Goal: Task Accomplishment & Management: Manage account settings

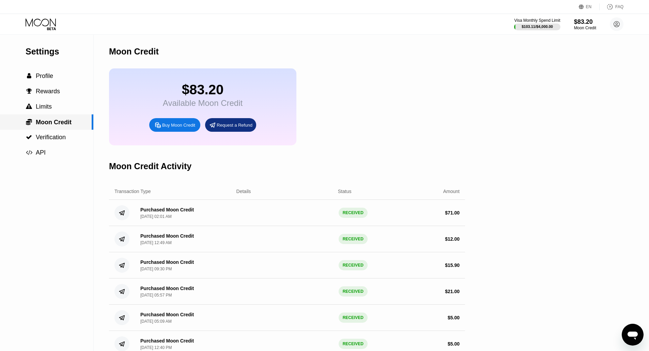
click at [52, 126] on span "Moon Credit" at bounding box center [54, 122] width 36 height 7
click at [50, 75] on span "Profile" at bounding box center [44, 76] width 17 height 7
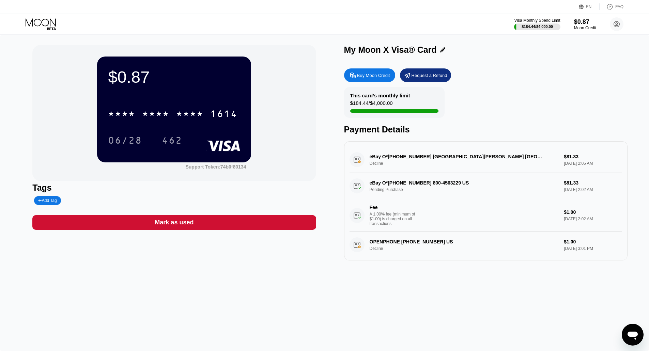
drag, startPoint x: 369, startPoint y: 195, endPoint x: 407, endPoint y: 194, distance: 37.8
click at [405, 195] on div "eBay O*16-13616-06008 800-4563229 US Pending Purchase $81.33 Sep 26, 2025 2:02 …" at bounding box center [486, 202] width 273 height 59
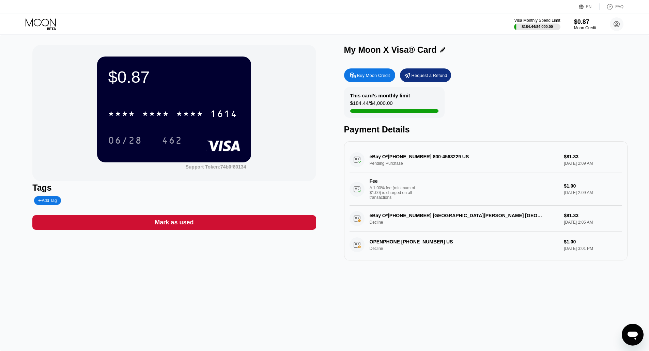
click at [400, 113] on div at bounding box center [553, 110] width 407 height 3
click at [431, 77] on div "Request a Refund" at bounding box center [430, 76] width 36 height 6
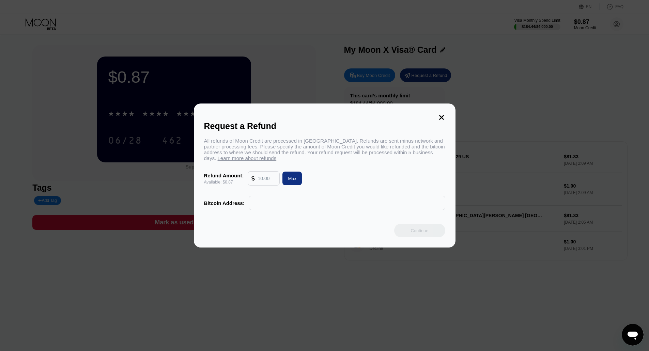
click at [298, 183] on div "Max" at bounding box center [292, 179] width 19 height 14
type input "0.87"
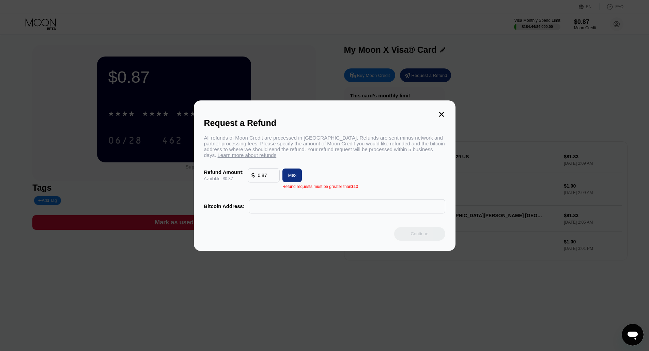
click at [339, 220] on div "Request a Refund All refunds of Moon Credit are processed in Bitcoin. Refunds a…" at bounding box center [325, 176] width 262 height 151
click at [343, 213] on input "text" at bounding box center [347, 207] width 189 height 14
click at [447, 116] on div "Request a Refund All refunds of Moon Credit are processed in Bitcoin. Refunds a…" at bounding box center [325, 176] width 262 height 151
click at [443, 112] on icon at bounding box center [441, 114] width 7 height 7
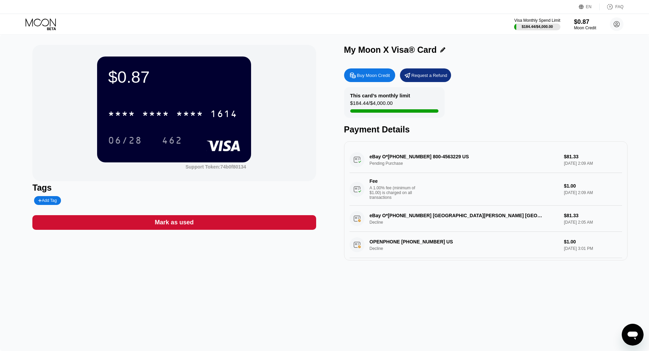
click at [405, 169] on div "eBay O*[PHONE_NUMBER] 800-4563229 US Pending Purchase $81.33 [DATE] 2:09 AM Fee…" at bounding box center [486, 176] width 273 height 59
click at [408, 165] on div "eBay O*13-13620-42084 800-4563229 US Pending Purchase $81.33 Sep 26, 2025 2:09 …" at bounding box center [486, 176] width 273 height 59
click at [411, 154] on div "eBay O*13-13620-42084 800-4563229 US Pending Purchase $81.33 Sep 26, 2025 2:09 …" at bounding box center [486, 176] width 273 height 59
click at [411, 156] on div "eBay O*13-13620-42084 800-4563229 US Pending Purchase $81.33 Sep 26, 2025 2:09 …" at bounding box center [486, 176] width 273 height 59
click at [410, 157] on div "eBay O*13-13620-42084 800-4563229 US Pending Purchase $81.33 Sep 26, 2025 2:09 …" at bounding box center [486, 176] width 273 height 59
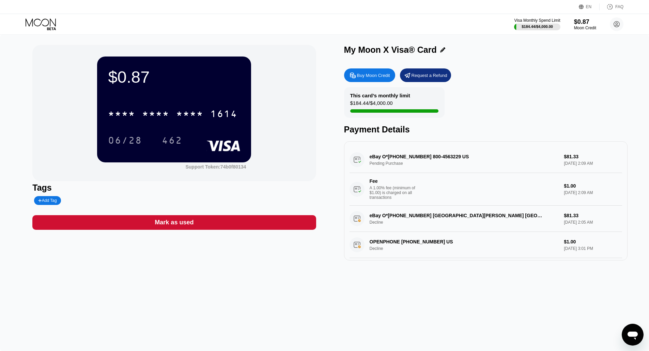
click at [410, 157] on div "eBay O*13-13620-42084 800-4563229 US Pending Purchase $81.33 Sep 26, 2025 2:09 …" at bounding box center [486, 176] width 273 height 59
drag, startPoint x: 373, startPoint y: 156, endPoint x: 434, endPoint y: 161, distance: 60.9
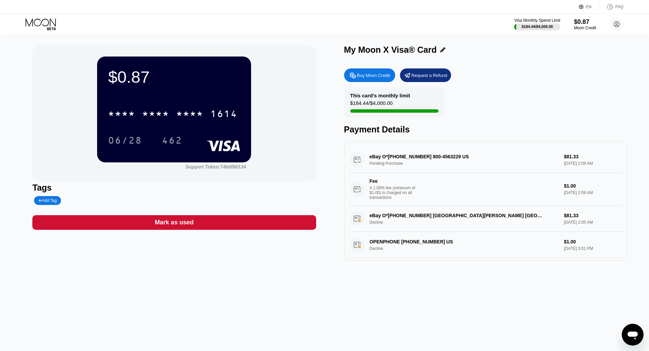
click at [434, 161] on div "eBay O*13-13620-42084 800-4563229 US Pending Purchase $81.33 Sep 26, 2025 2:09 …" at bounding box center [486, 176] width 273 height 59
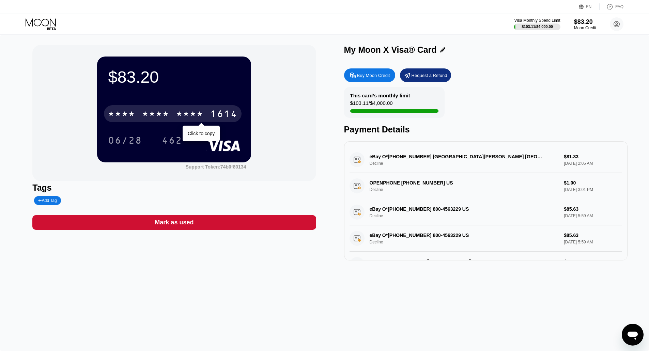
click at [231, 118] on div "1614" at bounding box center [223, 114] width 27 height 11
click at [189, 116] on div "* * * *" at bounding box center [189, 114] width 27 height 11
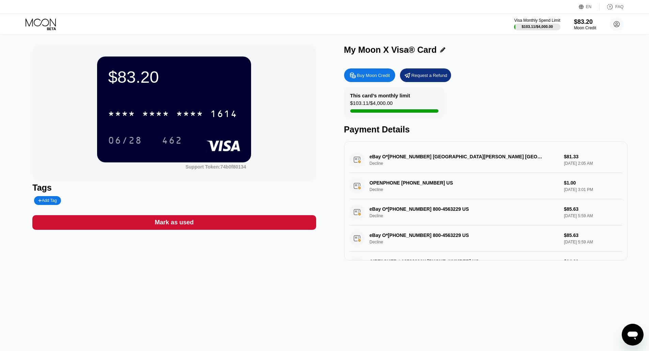
click at [184, 122] on div "* * * * * * * * * * * * 1614" at bounding box center [173, 113] width 138 height 17
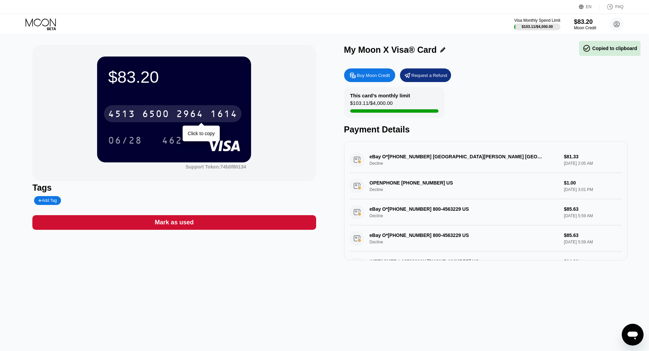
click at [172, 120] on div "4513 6500 2964 1614" at bounding box center [173, 113] width 138 height 17
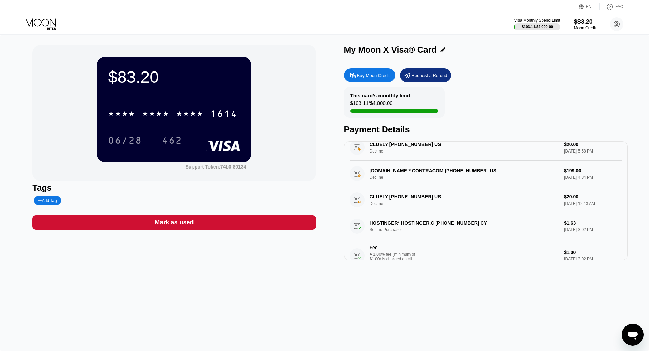
scroll to position [239, 0]
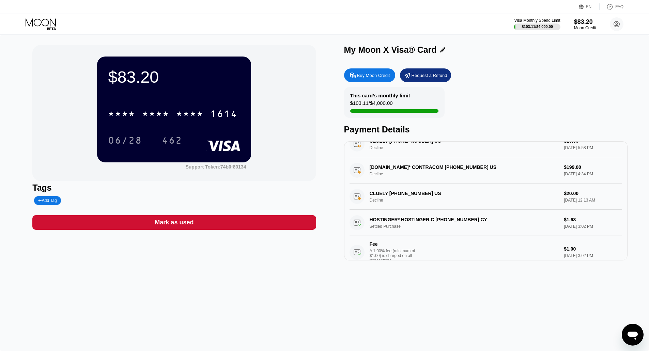
drag, startPoint x: 500, startPoint y: 176, endPoint x: 391, endPoint y: 175, distance: 109.1
click at [391, 175] on div "CONTRA.COM* CONTRACOM +16468125600 US Decline $199.00 Sep 18, 2025 4:34 PM" at bounding box center [486, 170] width 273 height 26
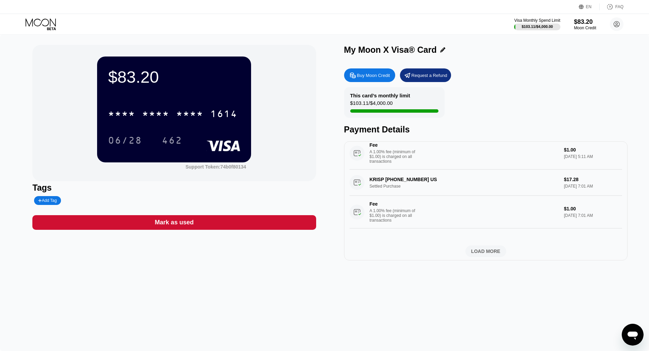
scroll to position [428, 0]
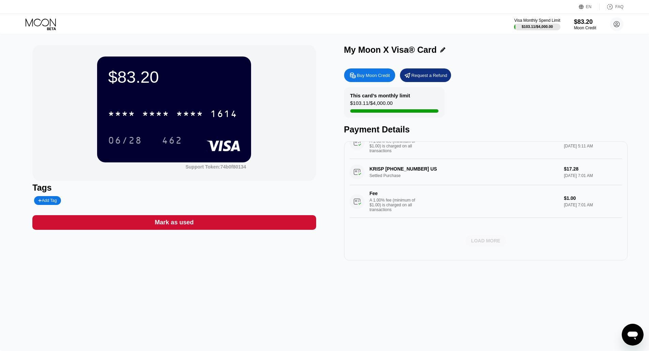
click at [482, 240] on div "LOAD MORE" at bounding box center [485, 241] width 29 height 6
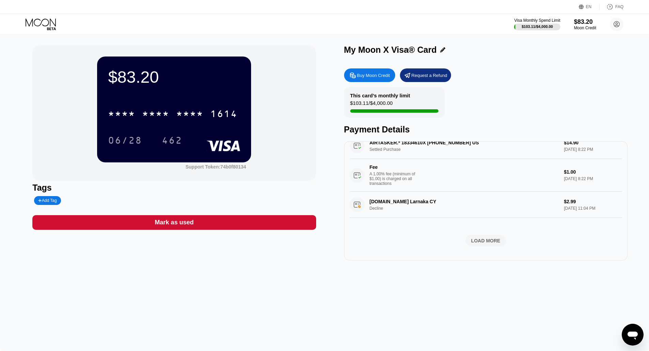
scroll to position [886, 0]
click at [482, 240] on div "LOAD MORE" at bounding box center [485, 241] width 29 height 6
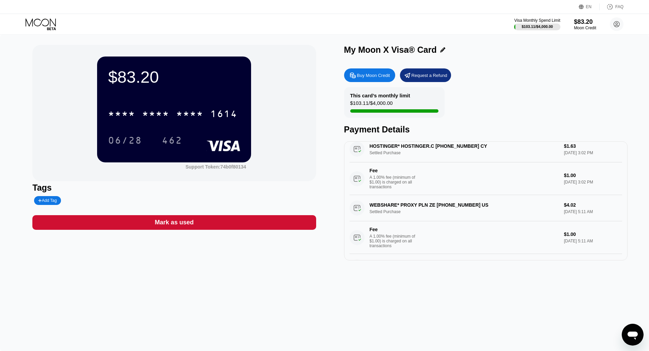
scroll to position [271, 0]
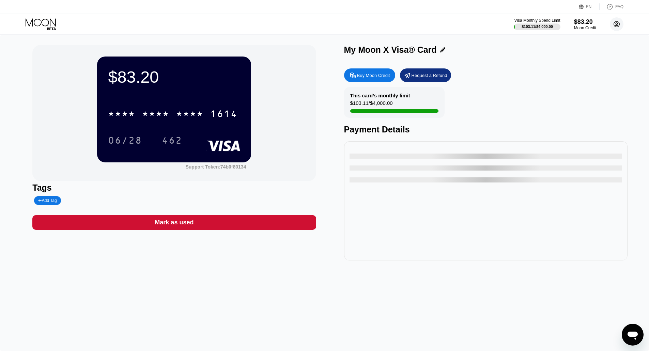
click at [619, 26] on icon at bounding box center [617, 24] width 6 height 6
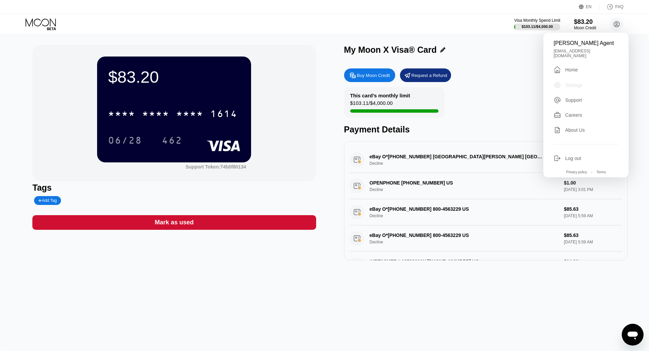
click at [574, 83] on div "Settings" at bounding box center [573, 84] width 17 height 5
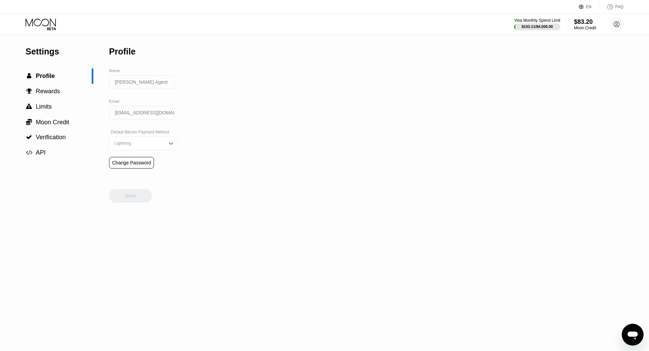
click at [136, 146] on div "Lightning" at bounding box center [138, 143] width 51 height 5
click at [150, 88] on input "[PERSON_NAME] Agent" at bounding box center [142, 82] width 66 height 14
click at [45, 93] on span "Rewards" at bounding box center [48, 91] width 24 height 7
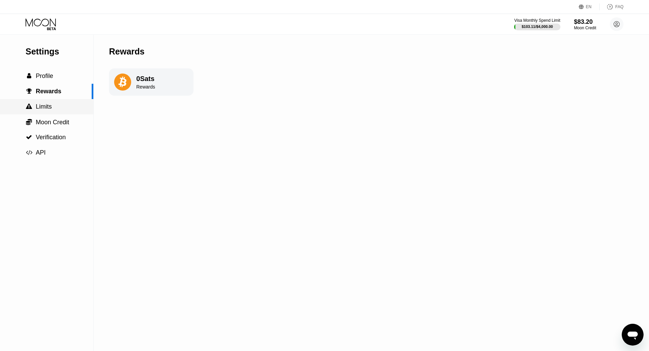
click at [46, 107] on span "Limits" at bounding box center [44, 106] width 16 height 7
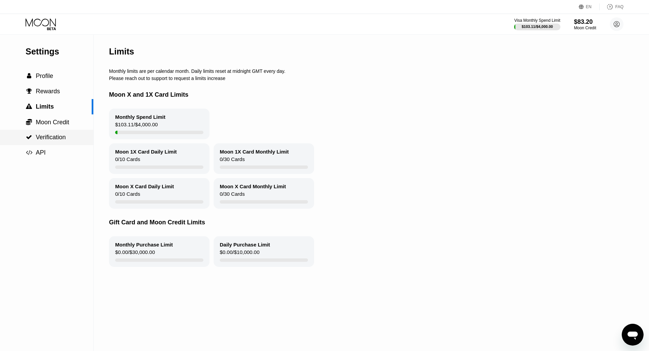
click at [63, 145] on div " Verification" at bounding box center [46, 137] width 93 height 15
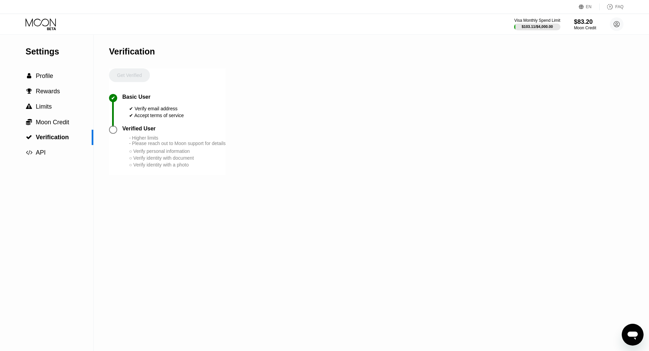
click at [111, 133] on div at bounding box center [113, 130] width 8 height 8
click at [135, 146] on div "- Higher limits - Please reach out to Moon support for details" at bounding box center [177, 140] width 96 height 11
drag, startPoint x: 133, startPoint y: 159, endPoint x: 180, endPoint y: 169, distance: 48.1
click at [180, 168] on div "- Higher limits - Please reach out to Moon support for details ○ Verify persona…" at bounding box center [177, 151] width 96 height 33
click at [116, 134] on div at bounding box center [113, 130] width 8 height 8
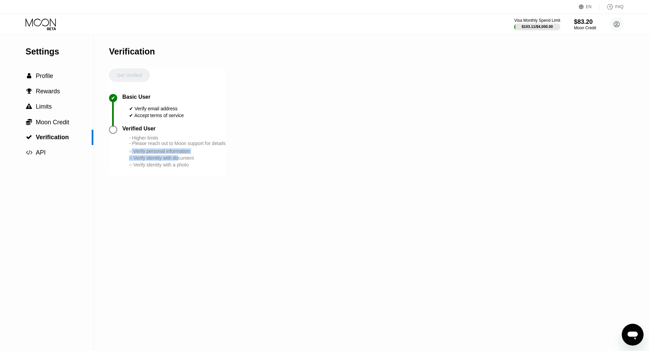
click at [179, 130] on div "Verified User" at bounding box center [173, 129] width 103 height 6
click at [141, 80] on div "Get Verified" at bounding box center [129, 82] width 41 height 26
click at [112, 131] on div at bounding box center [113, 130] width 8 height 8
